Goal: Check status: Check status

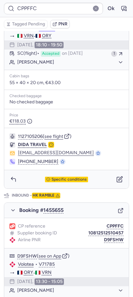
scroll to position [109, 0]
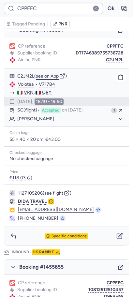
click at [45, 77] on button "see on App" at bounding box center [47, 76] width 23 height 5
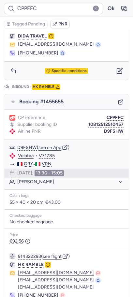
scroll to position [311, 0]
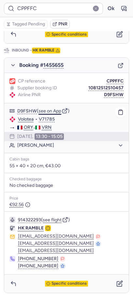
click at [47, 109] on button "see on App" at bounding box center [49, 111] width 23 height 5
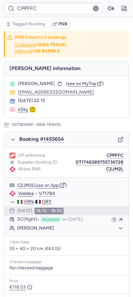
click at [50, 84] on span "[PERSON_NAME]" at bounding box center [36, 83] width 37 height 5
copy span "BORRUSO"
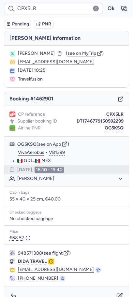
type input "CPPFFC"
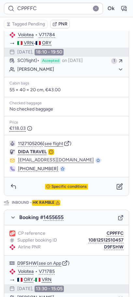
scroll to position [288, 0]
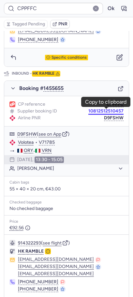
click at [95, 112] on button "10812512510457" at bounding box center [105, 111] width 35 height 5
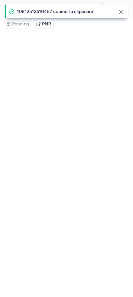
scroll to position [0, 0]
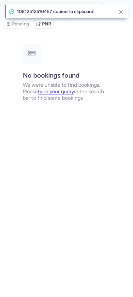
type input "CPPFFC"
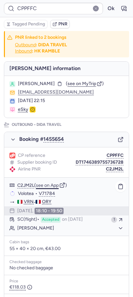
click at [41, 183] on button "see on App" at bounding box center [47, 185] width 23 height 5
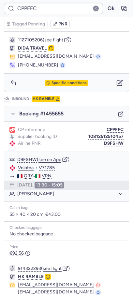
scroll to position [311, 0]
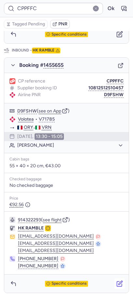
click at [122, 283] on icon "button" at bounding box center [119, 283] width 7 height 7
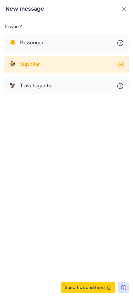
click at [39, 60] on button "🐓 Supplier" at bounding box center [66, 65] width 125 height 18
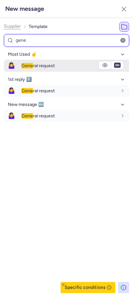
type input "gene"
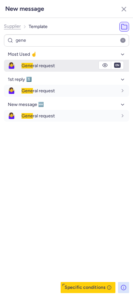
click at [29, 67] on span "Gene" at bounding box center [27, 66] width 11 height 6
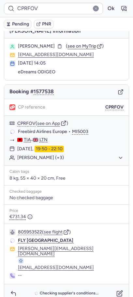
scroll to position [5, 0]
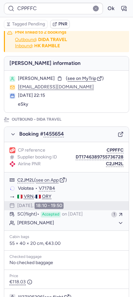
type input "CPBY2R"
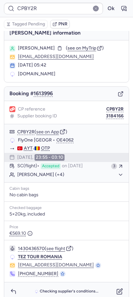
scroll to position [5, 0]
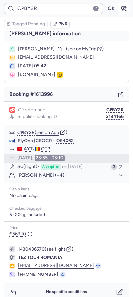
click at [124, 9] on icon "button" at bounding box center [124, 8] width 5 height 5
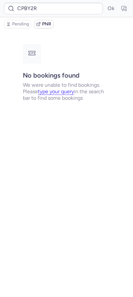
scroll to position [0, 0]
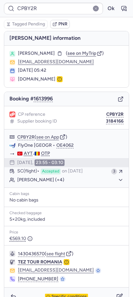
type input "CPRFOV"
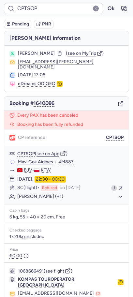
type input "CPDZB7"
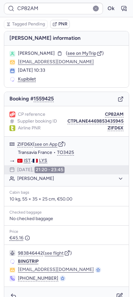
type input "CPNTLR"
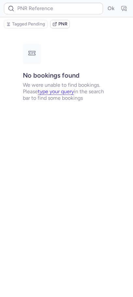
type input "CPPFFC"
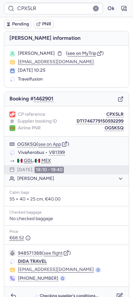
type input "CP7HKO"
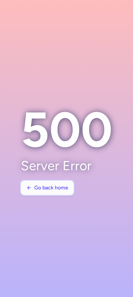
click at [53, 194] on button "Go back home" at bounding box center [47, 188] width 53 height 14
click at [41, 192] on button "Go back home" at bounding box center [47, 188] width 53 height 14
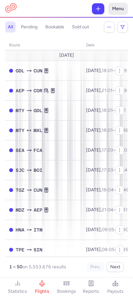
click at [116, 7] on button "Menu" at bounding box center [118, 9] width 20 height 12
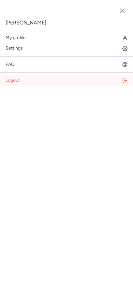
click at [67, 79] on button "Logout" at bounding box center [66, 80] width 132 height 10
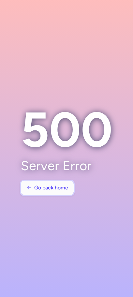
click at [63, 186] on span "Go back home" at bounding box center [51, 188] width 34 height 6
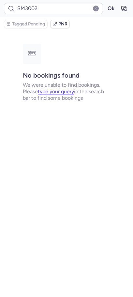
type input "CPUINE"
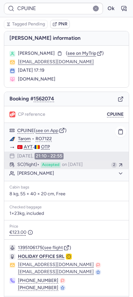
click at [51, 169] on button "SC (flight) Accepted on [DATE] 2" at bounding box center [66, 165] width 125 height 8
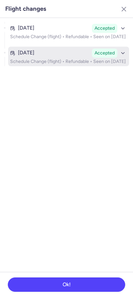
click at [63, 64] on p "Schedule Change (flight) • Refundable • Seen on [DATE]" at bounding box center [68, 61] width 117 height 5
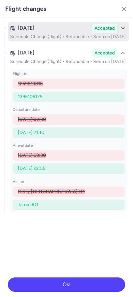
click at [64, 39] on p "Schedule Change (flight) • Refundable • Seen on [DATE]" at bounding box center [68, 36] width 117 height 5
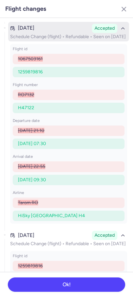
click at [126, 25] on div "button" at bounding box center [123, 28] width 8 height 8
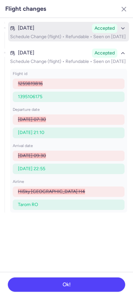
click at [126, 25] on div "button" at bounding box center [123, 28] width 8 height 8
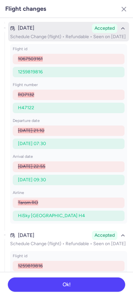
click at [126, 25] on div "button" at bounding box center [123, 28] width 8 height 8
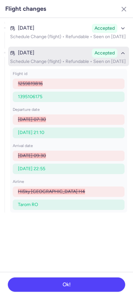
click at [119, 57] on div "button" at bounding box center [123, 53] width 8 height 8
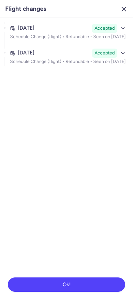
click at [123, 11] on line "button" at bounding box center [124, 9] width 4 height 4
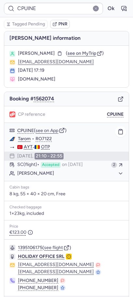
click at [57, 171] on button "[PERSON_NAME]" at bounding box center [70, 174] width 106 height 6
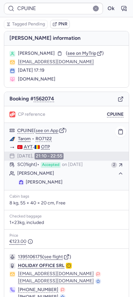
click at [57, 180] on span "[PERSON_NAME]" at bounding box center [44, 182] width 37 height 6
copy div "[PERSON_NAME]"
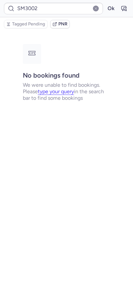
type input "CP5FA5"
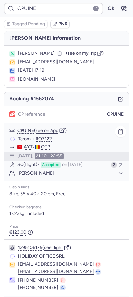
scroll to position [22, 0]
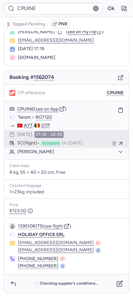
click at [80, 143] on span "on [DATE]" at bounding box center [72, 144] width 21 height 6
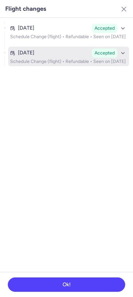
click at [82, 64] on p "Schedule Change (flight) • Refundable • Seen on [DATE]" at bounding box center [68, 61] width 117 height 5
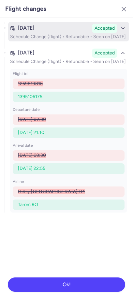
click at [80, 32] on div "[DATE] Accepted" at bounding box center [68, 28] width 117 height 9
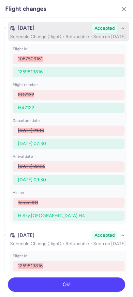
click at [75, 33] on div "[DATE] Accepted" at bounding box center [68, 28] width 117 height 9
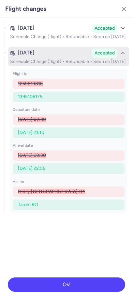
click at [71, 58] on div "[DATE] Accepted" at bounding box center [68, 53] width 117 height 9
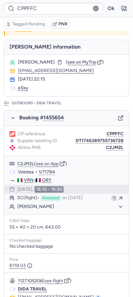
type input "CPRFOV"
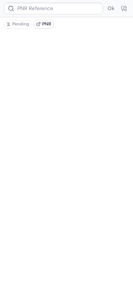
scroll to position [0, 0]
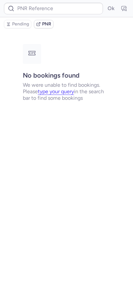
type input "CPCVPL"
type input "CPUFDD"
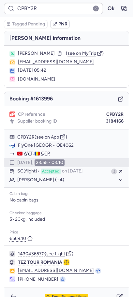
type input "CP7KR8"
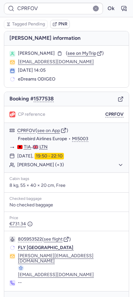
type input "CPYNYZ"
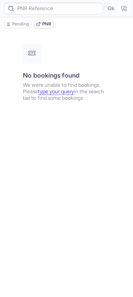
type input "CPRFOV"
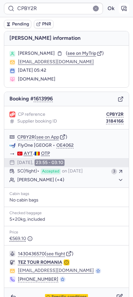
type input "CPPFFC"
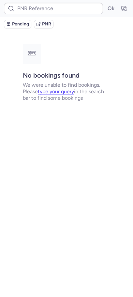
type input "CPPFFC"
type input "CPYM7A"
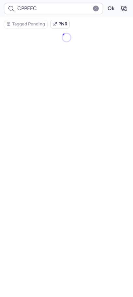
type input "CPYM7A"
